Goal: Information Seeking & Learning: Learn about a topic

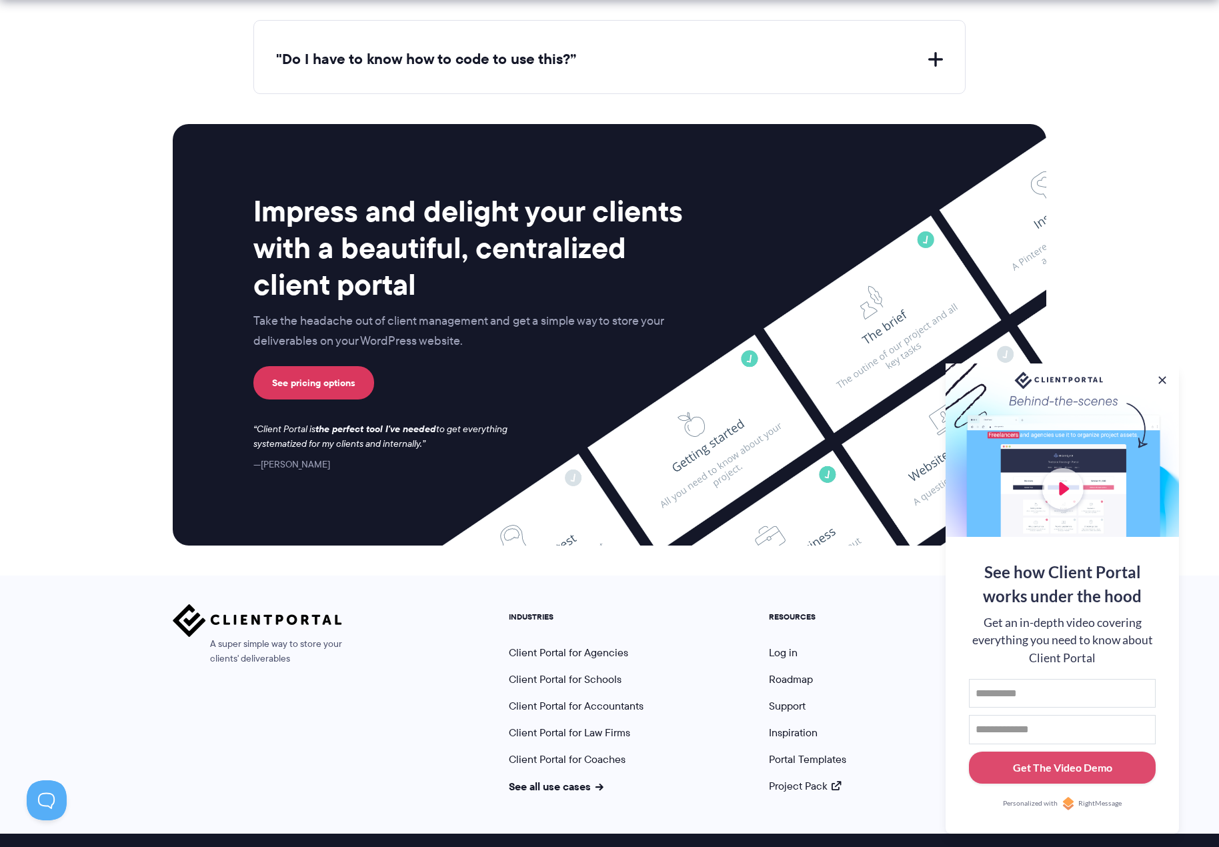
scroll to position [5283, 0]
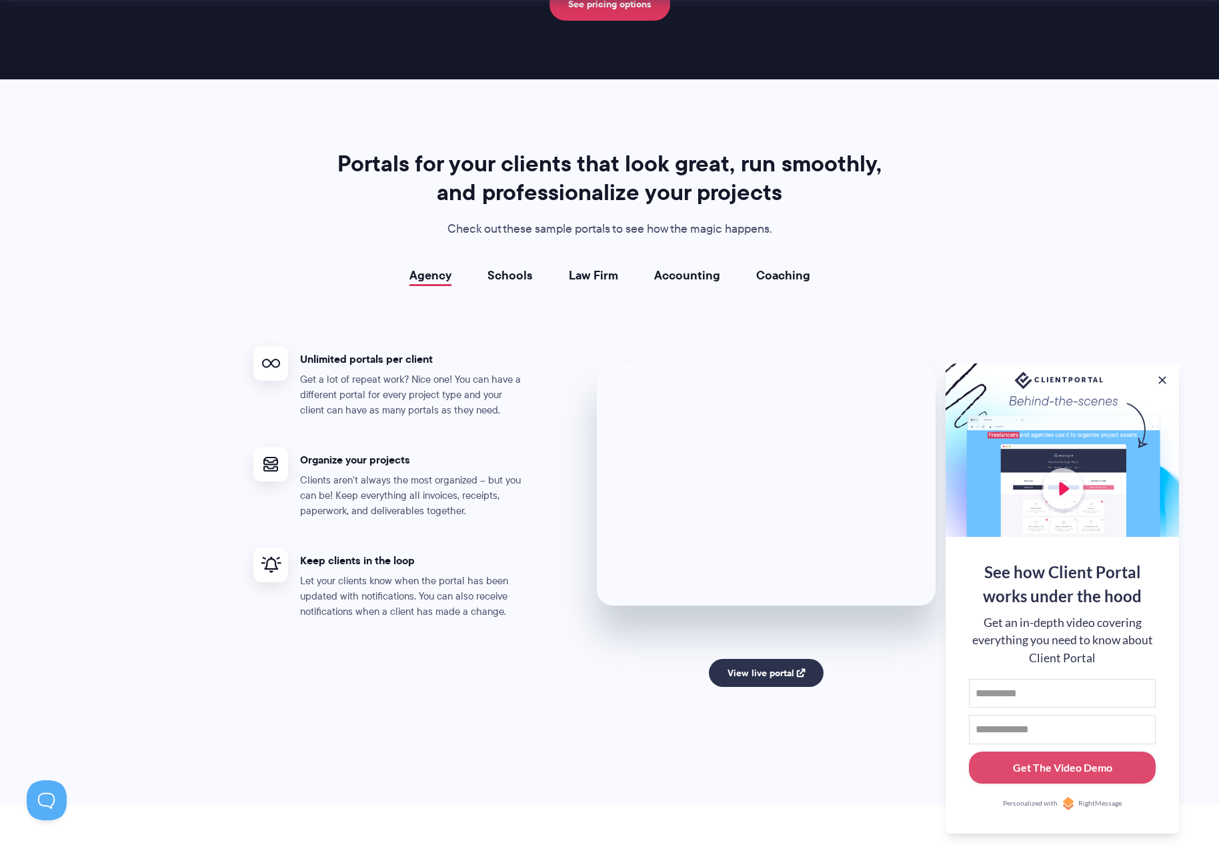
scroll to position [2267, 0]
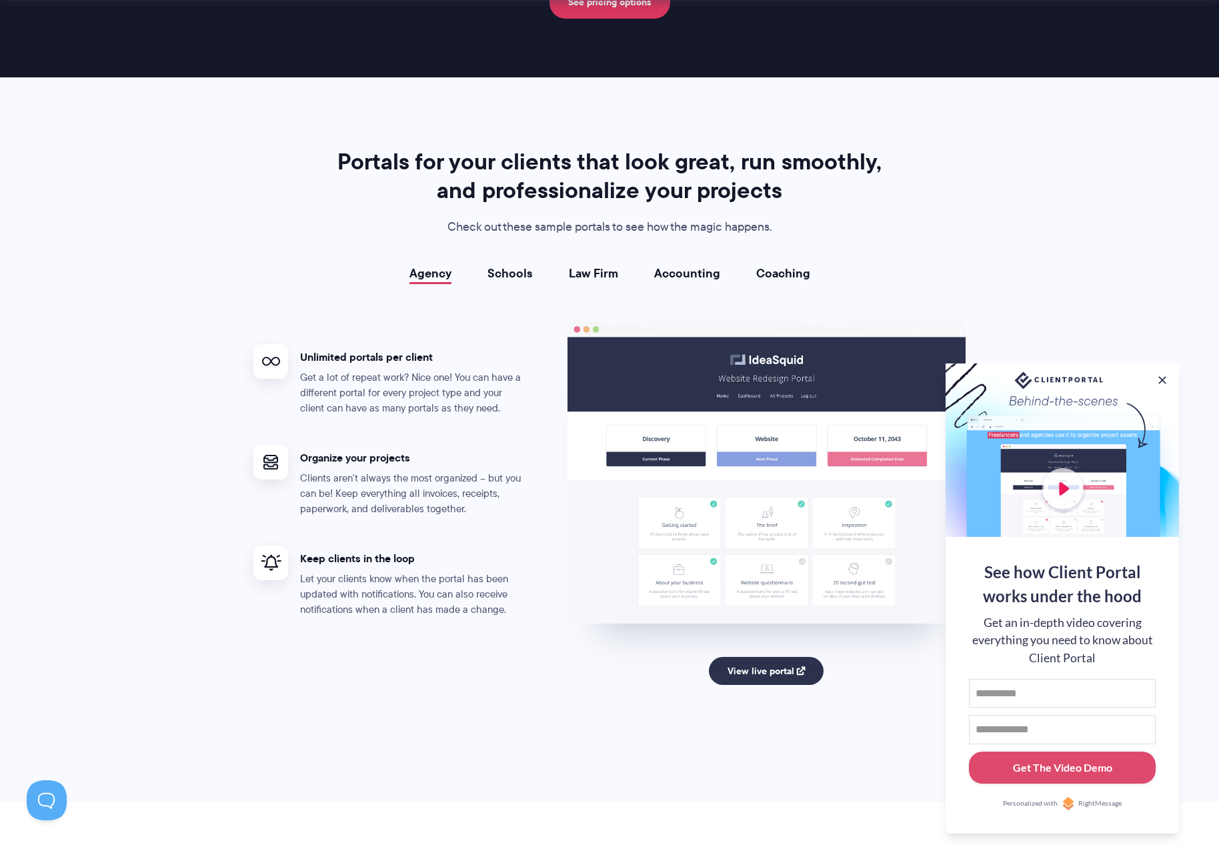
click at [505, 269] on link "Schools" at bounding box center [509, 273] width 45 height 13
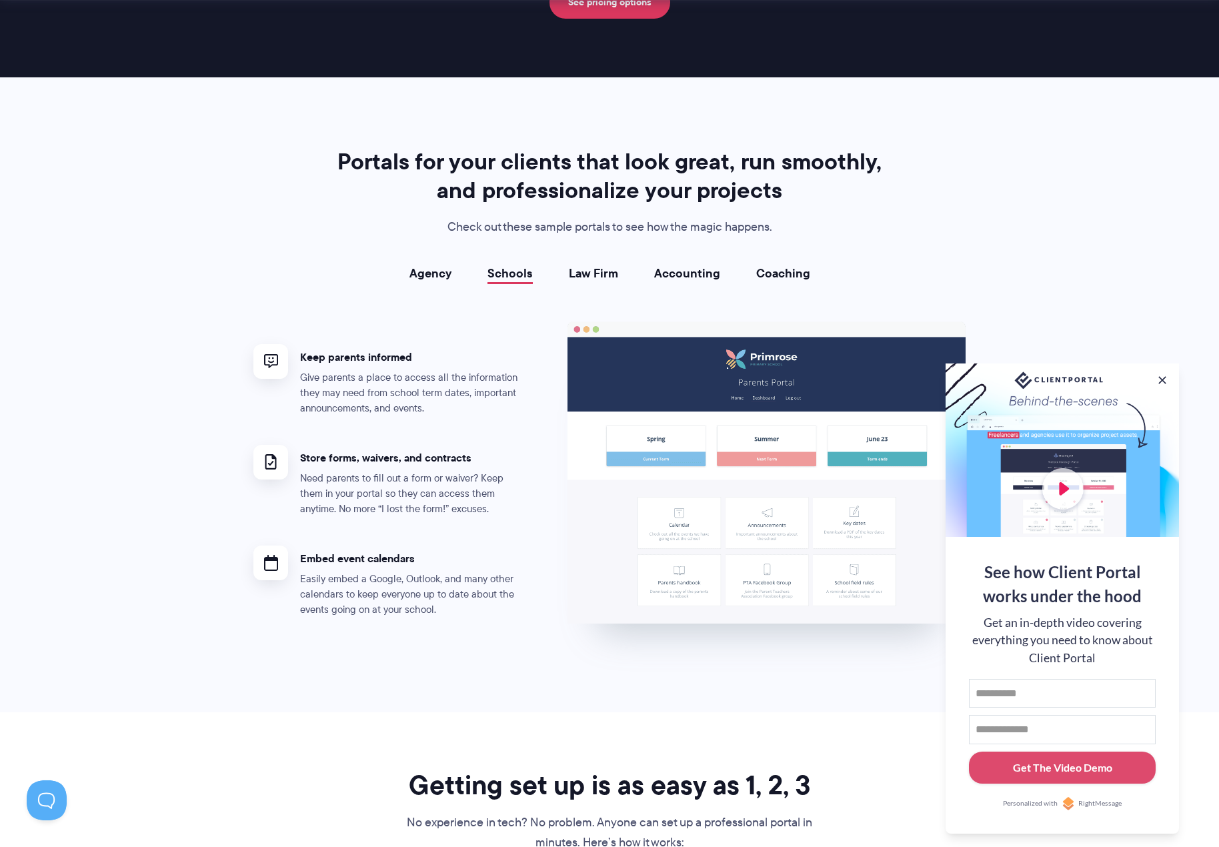
click at [582, 273] on link "Law Firm" at bounding box center [593, 273] width 49 height 13
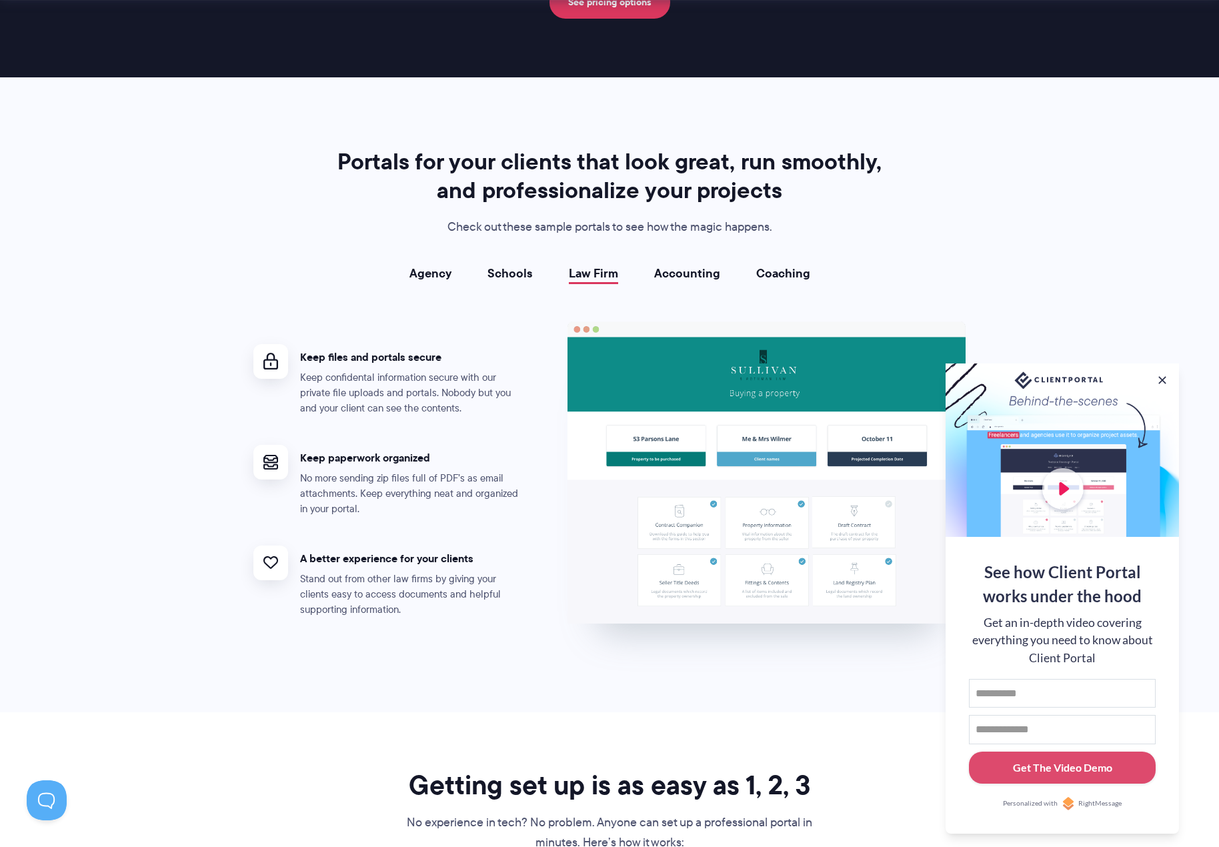
click at [664, 276] on link "Accounting" at bounding box center [687, 273] width 66 height 13
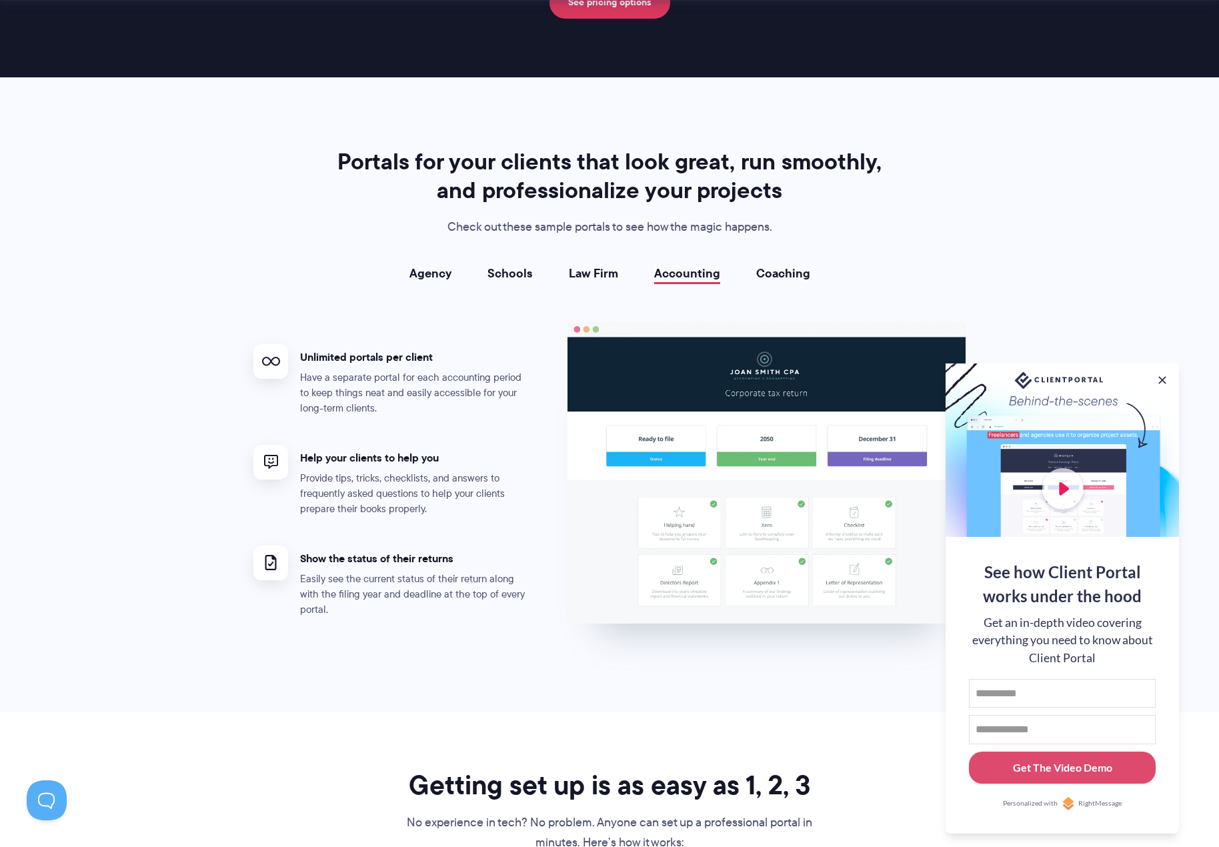
click at [772, 273] on link "Coaching" at bounding box center [783, 273] width 54 height 13
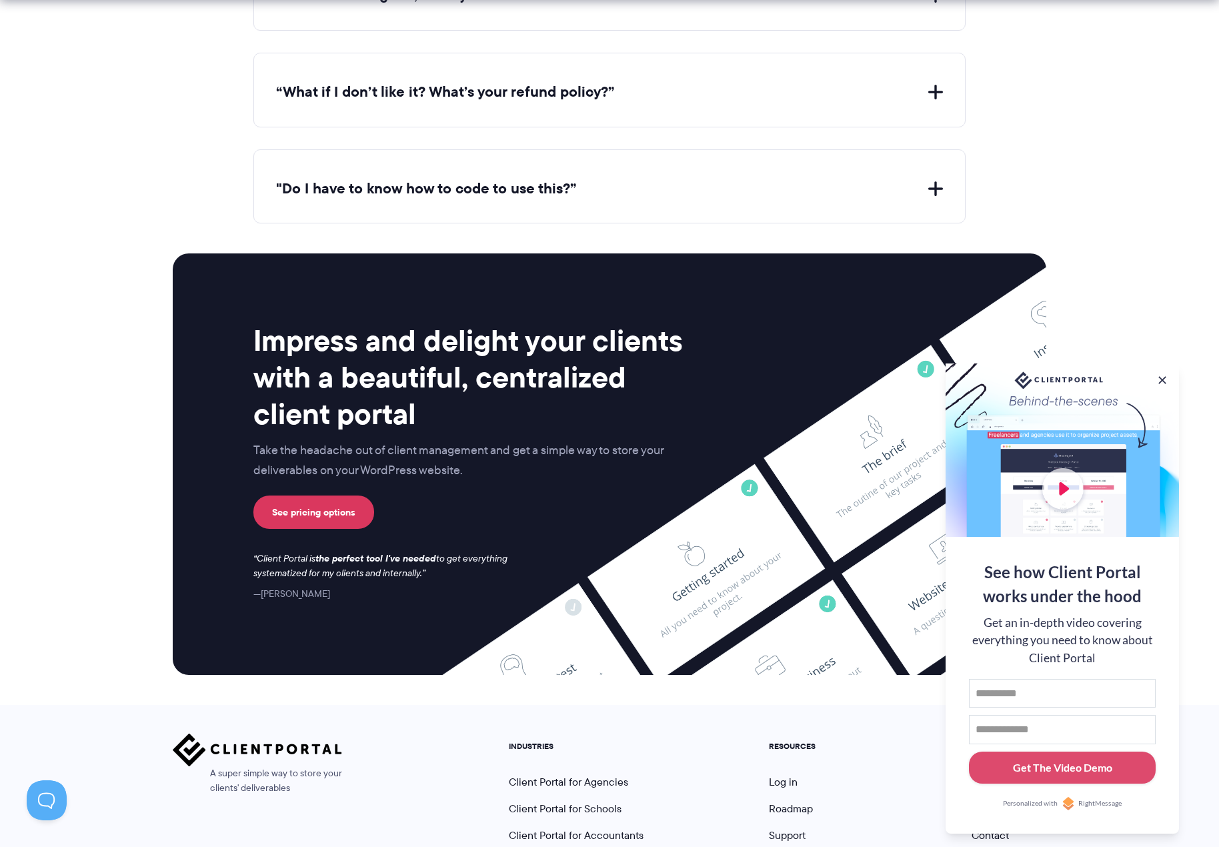
scroll to position [5068, 0]
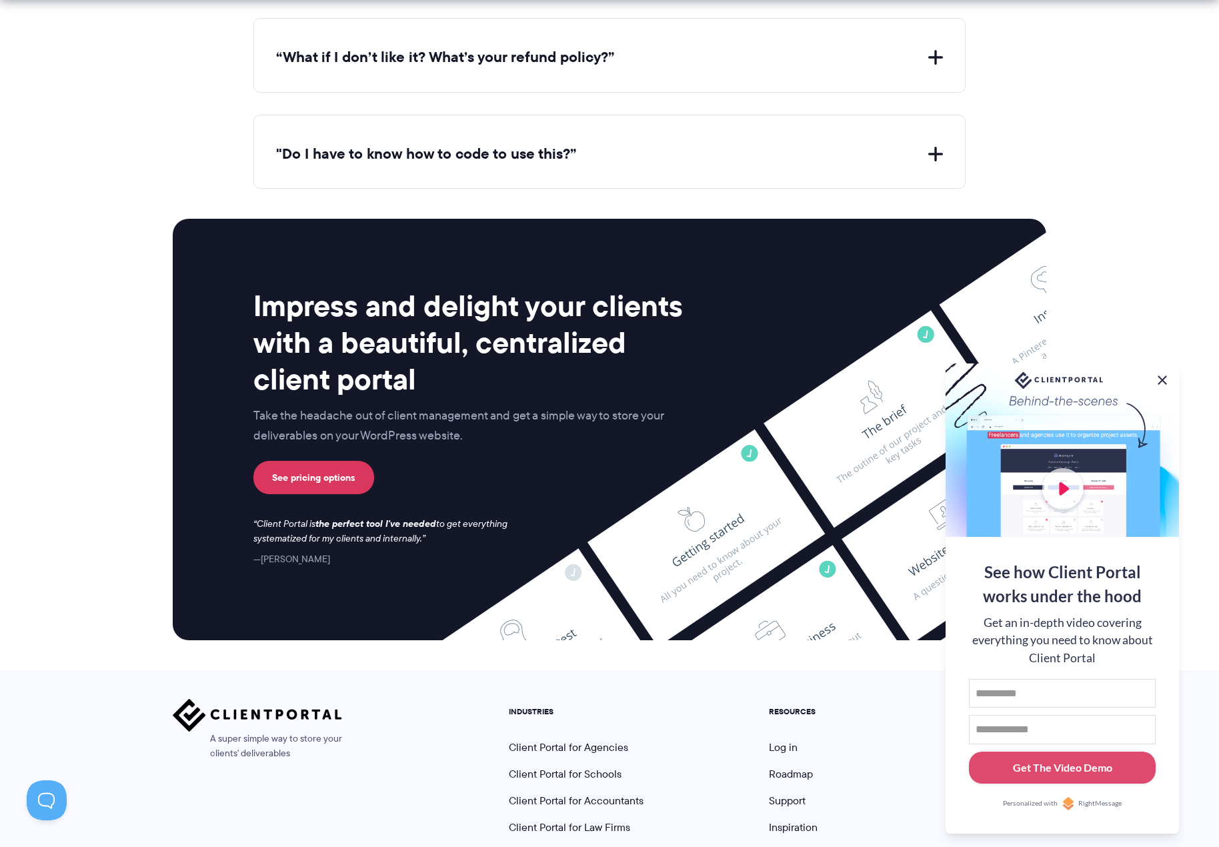
click at [1168, 379] on button at bounding box center [1162, 380] width 16 height 16
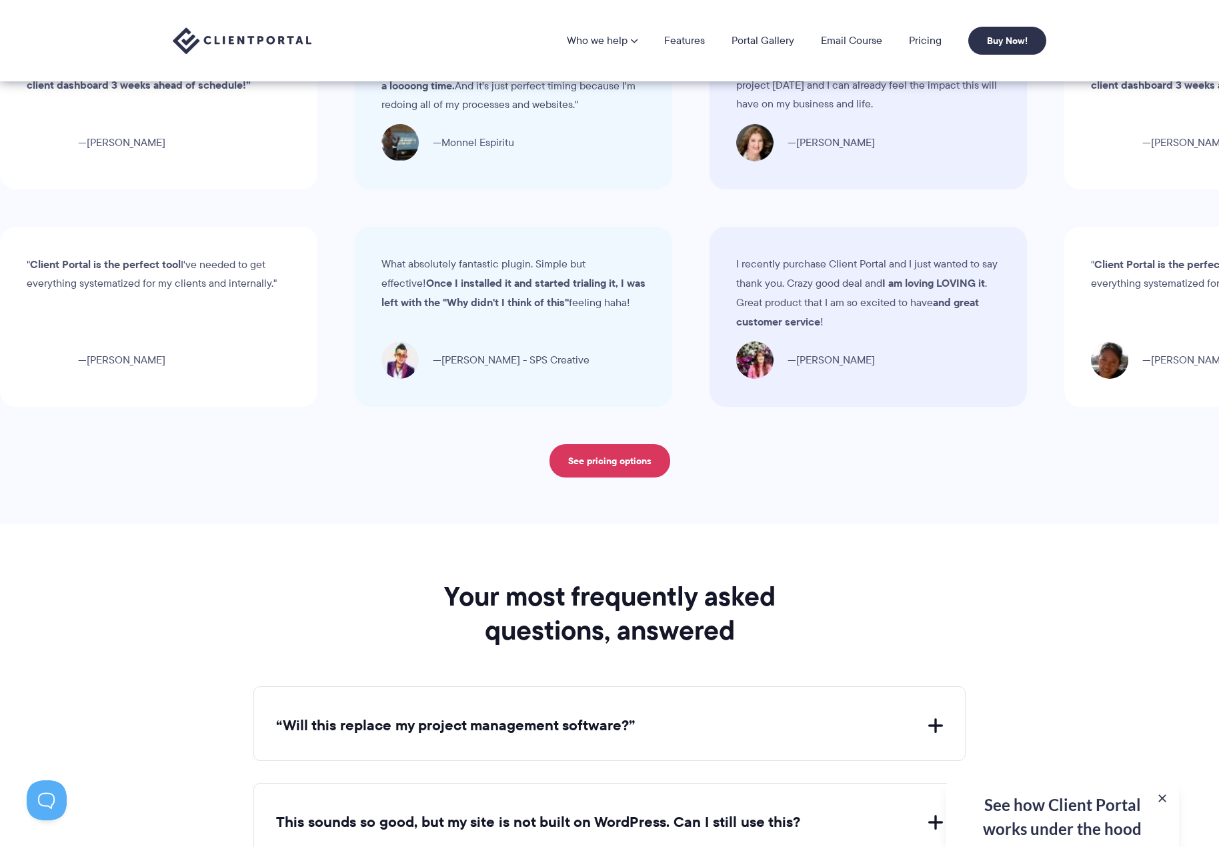
scroll to position [4201, 0]
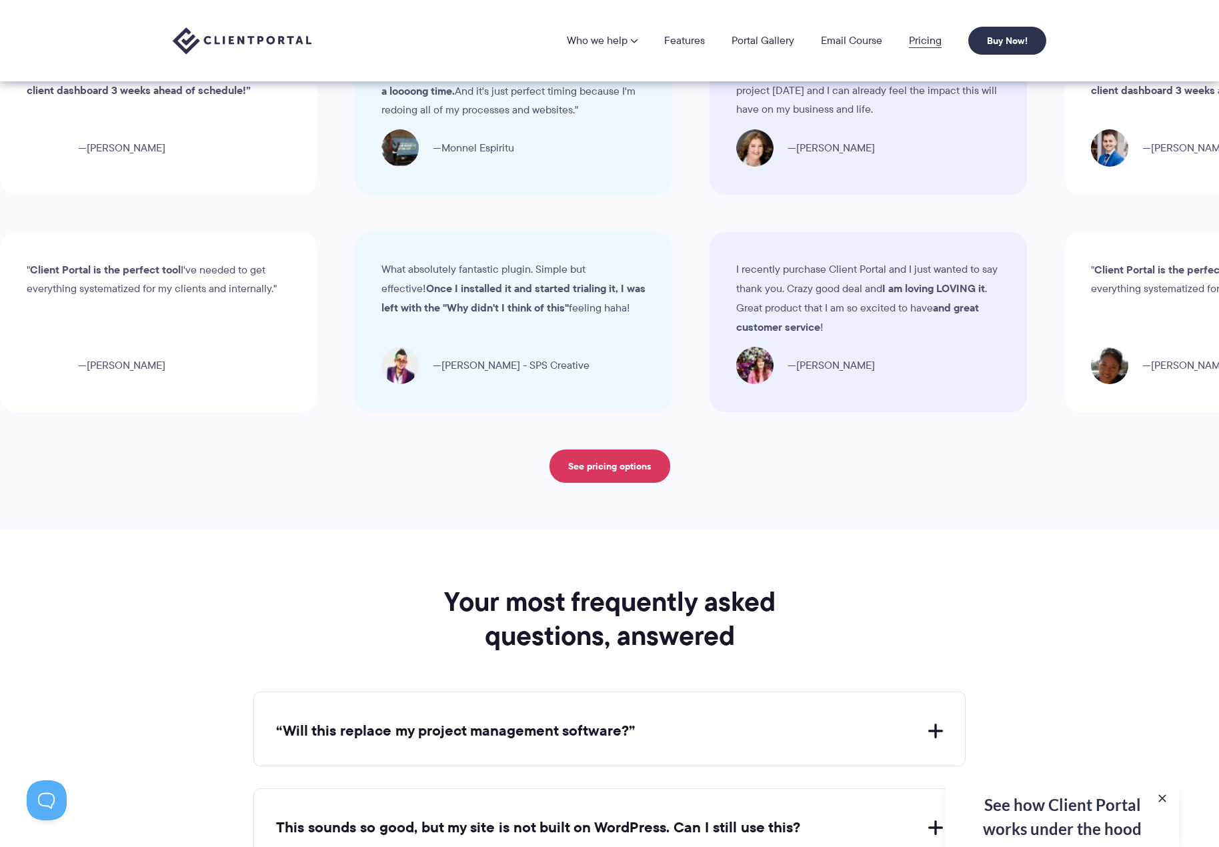
click at [931, 41] on link "Pricing" at bounding box center [925, 40] width 33 height 11
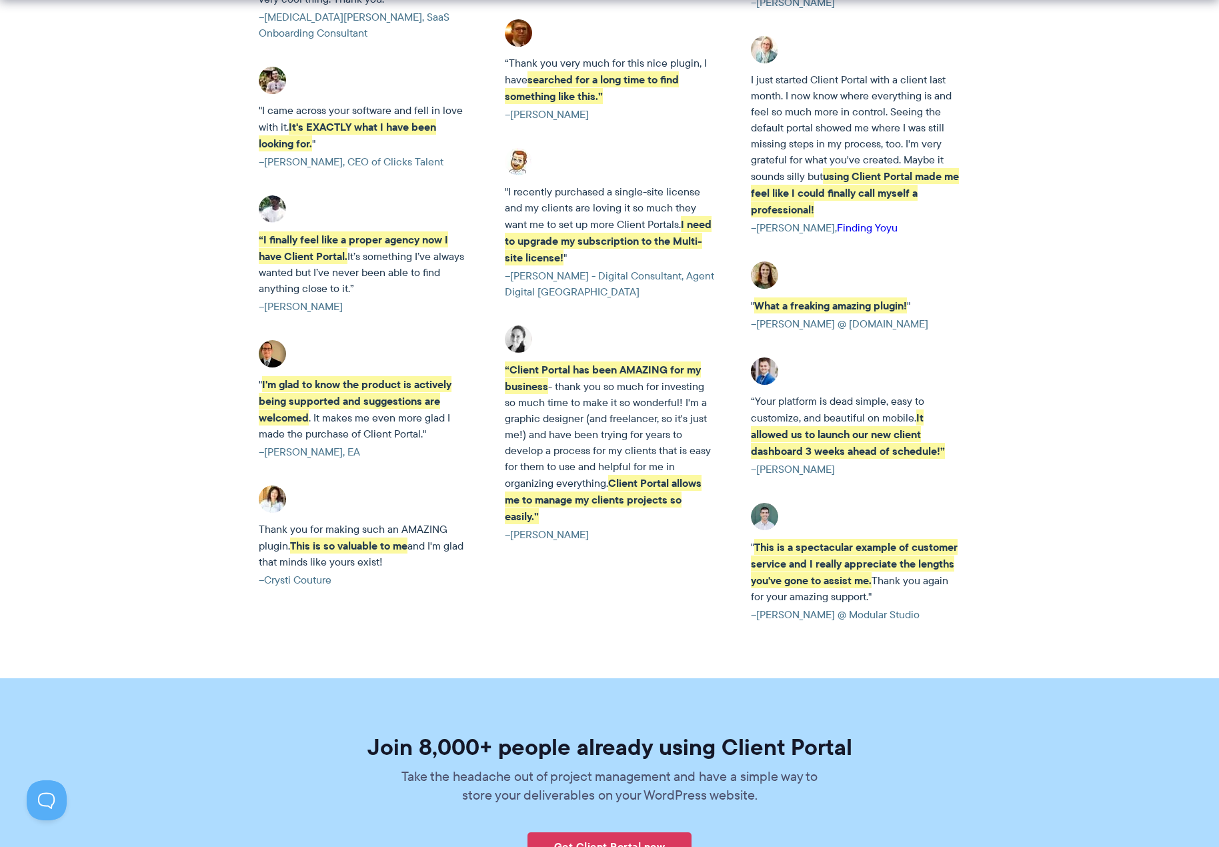
scroll to position [2534, 0]
